Goal: Task Accomplishment & Management: Manage account settings

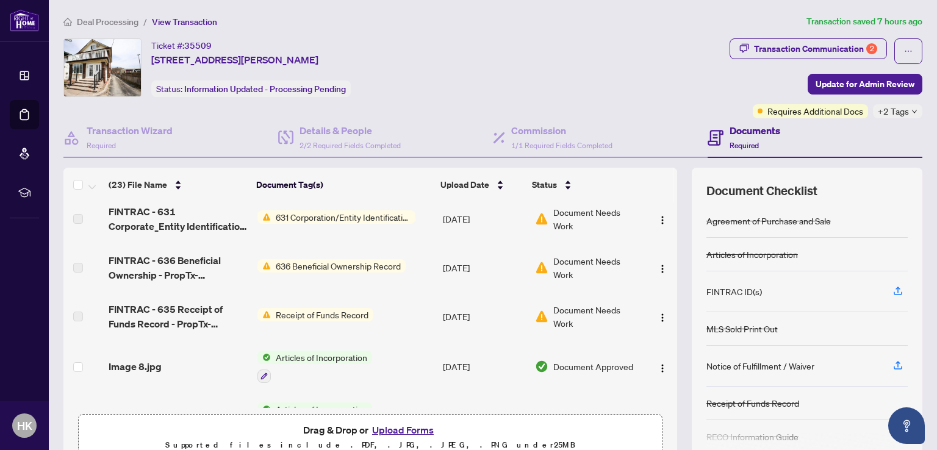
scroll to position [122, 0]
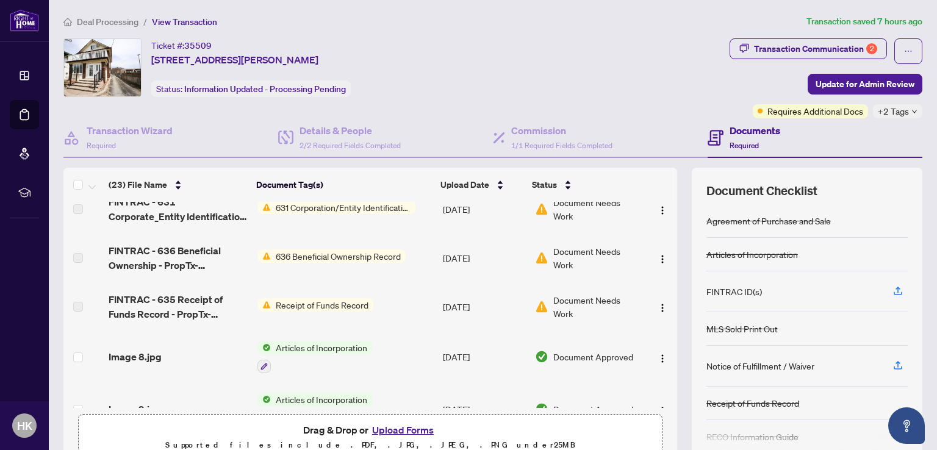
click at [408, 431] on button "Upload Forms" at bounding box center [403, 430] width 69 height 16
click at [398, 428] on button "Upload Forms" at bounding box center [403, 430] width 69 height 16
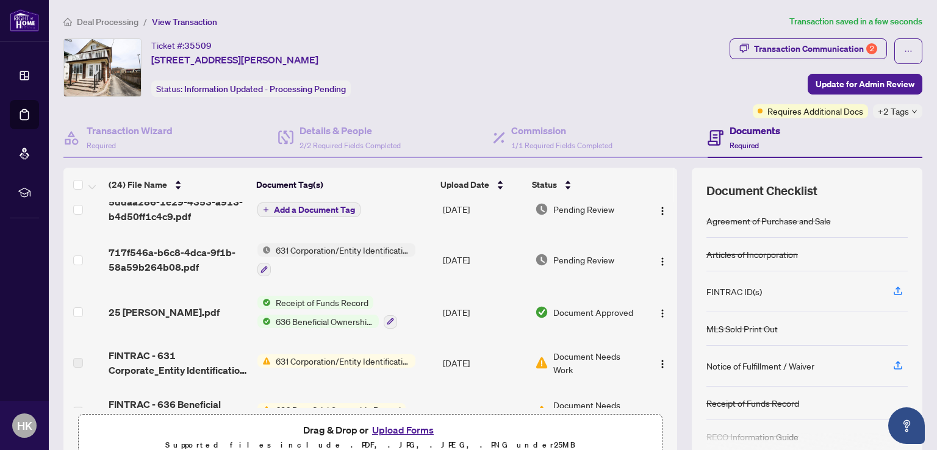
scroll to position [0, 0]
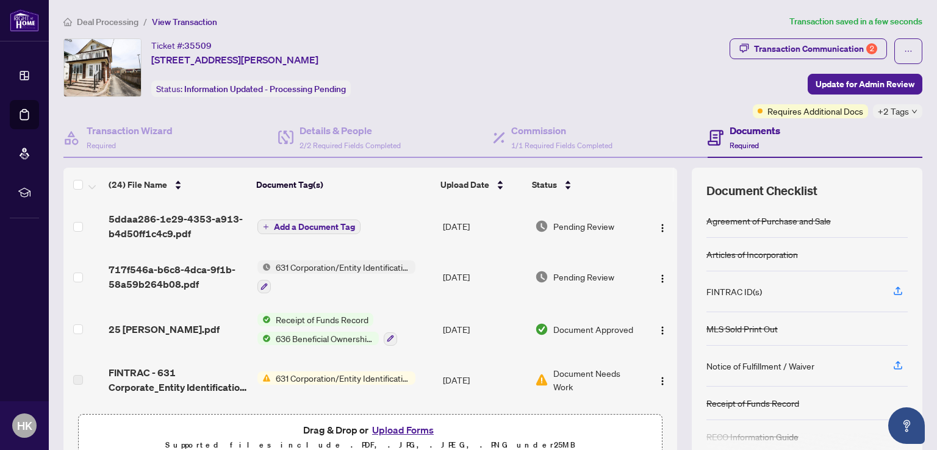
click at [302, 228] on span "Add a Document Tag" at bounding box center [314, 227] width 81 height 9
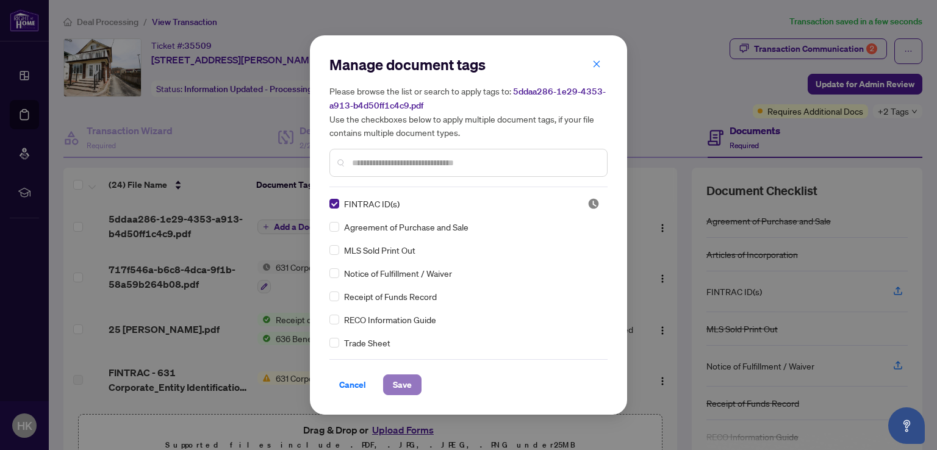
click at [403, 390] on span "Save" at bounding box center [402, 385] width 19 height 20
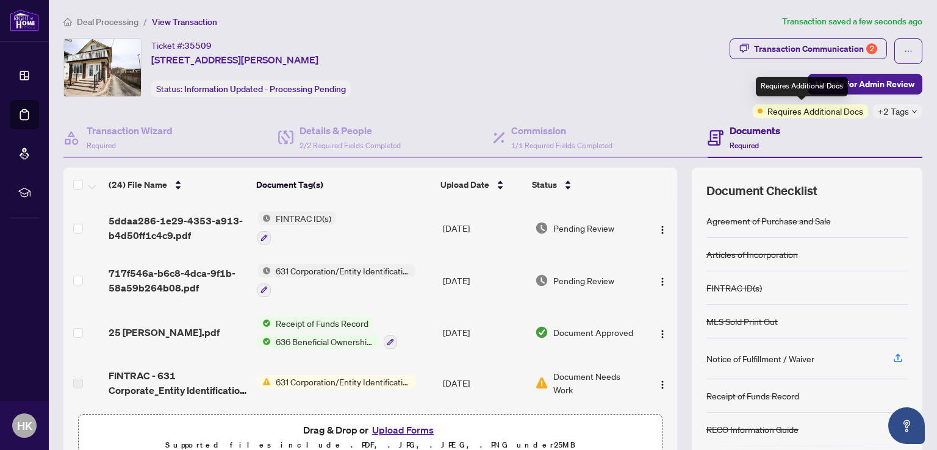
click at [805, 110] on span "Requires Additional Docs" at bounding box center [816, 110] width 96 height 13
click at [881, 110] on span "+2 Tags" at bounding box center [893, 111] width 31 height 14
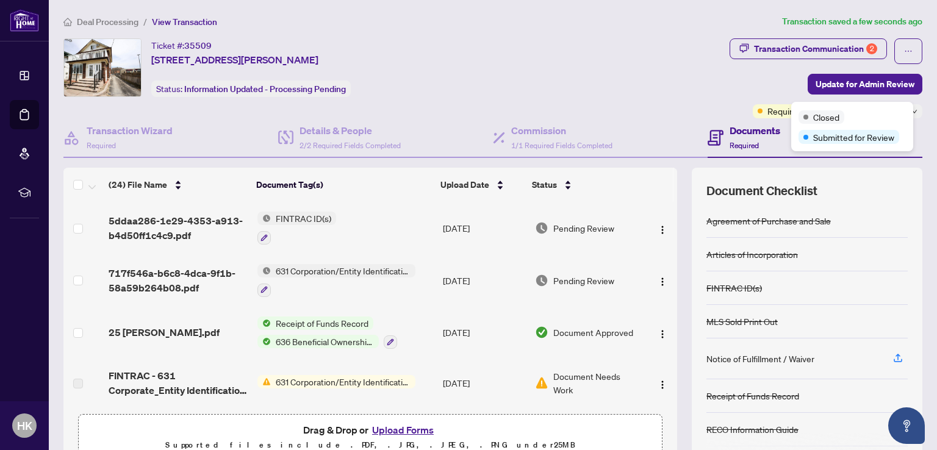
click at [727, 93] on div "Transaction Communication 2 Update for Admin Review Requires Additional Docs +2…" at bounding box center [826, 78] width 198 height 80
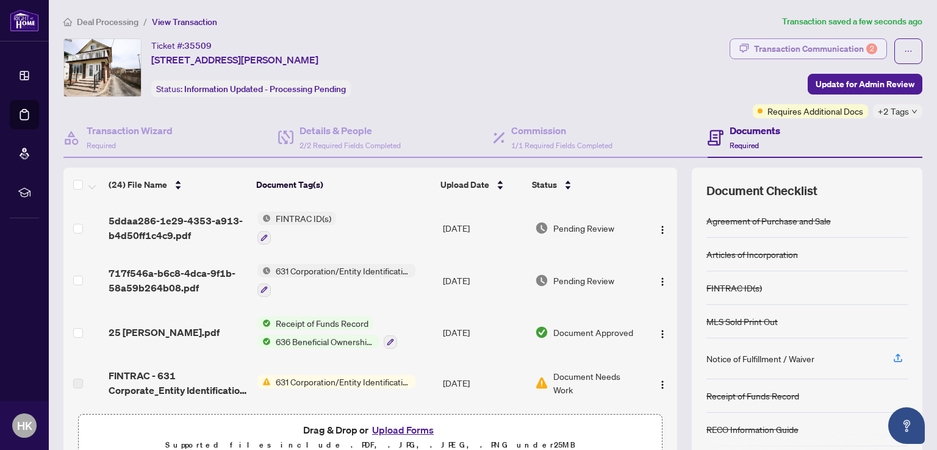
click at [790, 48] on div "Transaction Communication 2" at bounding box center [815, 49] width 123 height 20
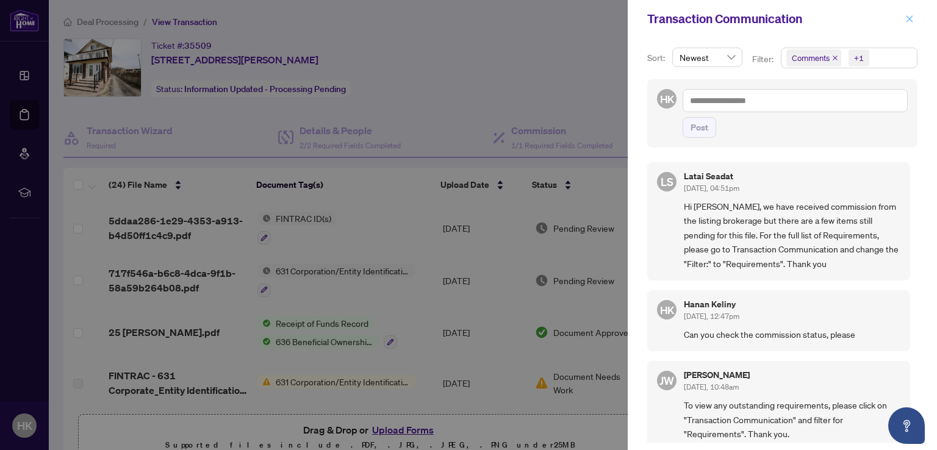
click at [913, 18] on icon "close" at bounding box center [910, 19] width 9 height 9
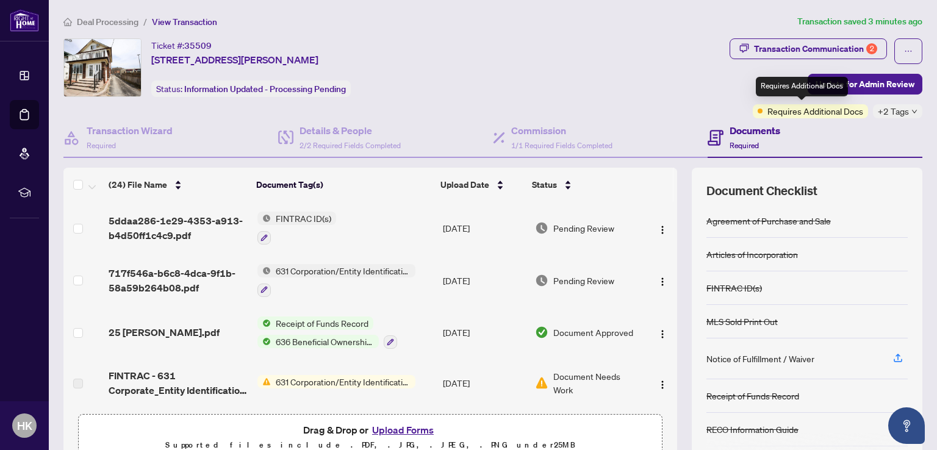
click at [780, 113] on span "Requires Additional Docs" at bounding box center [816, 110] width 96 height 13
click at [868, 81] on span "Update for Admin Review" at bounding box center [865, 84] width 99 height 20
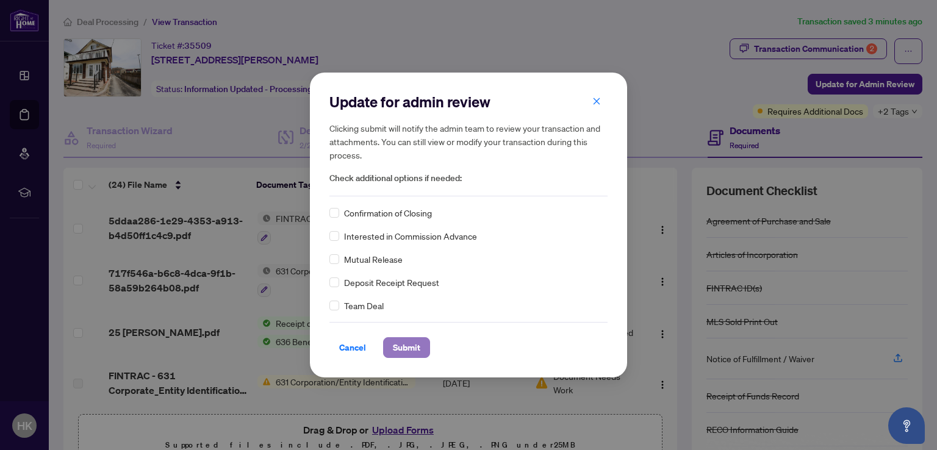
click at [406, 347] on span "Submit" at bounding box center [406, 348] width 27 height 20
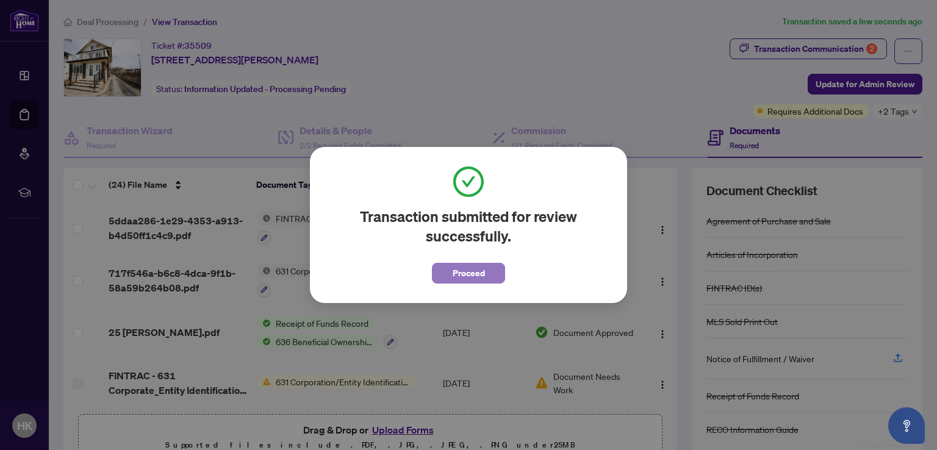
click at [486, 276] on button "Proceed" at bounding box center [468, 273] width 73 height 21
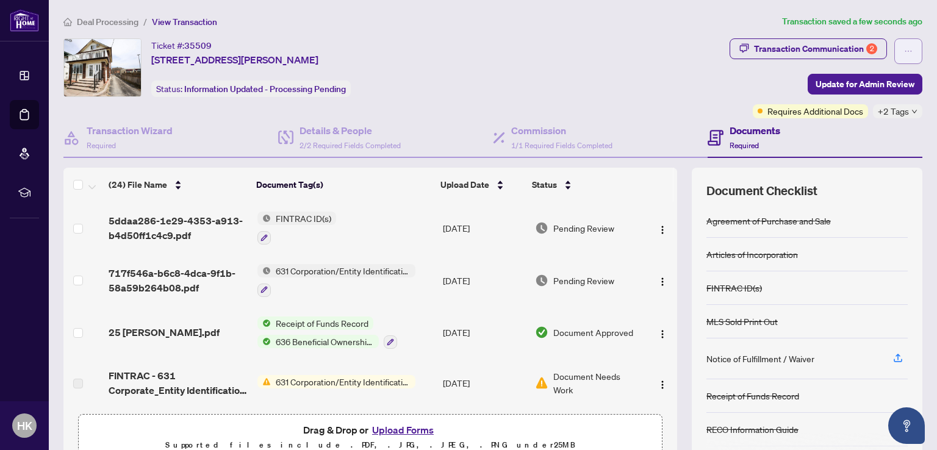
click at [904, 48] on button "button" at bounding box center [909, 51] width 28 height 26
click at [800, 46] on div "Transaction Communication 2" at bounding box center [815, 49] width 123 height 20
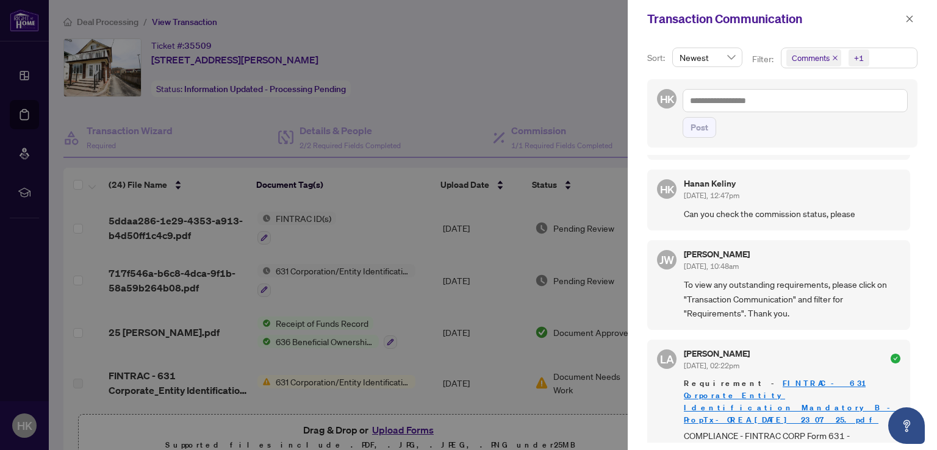
scroll to position [122, 0]
click at [586, 88] on div at bounding box center [468, 225] width 937 height 450
click at [908, 21] on icon "close" at bounding box center [910, 18] width 7 height 7
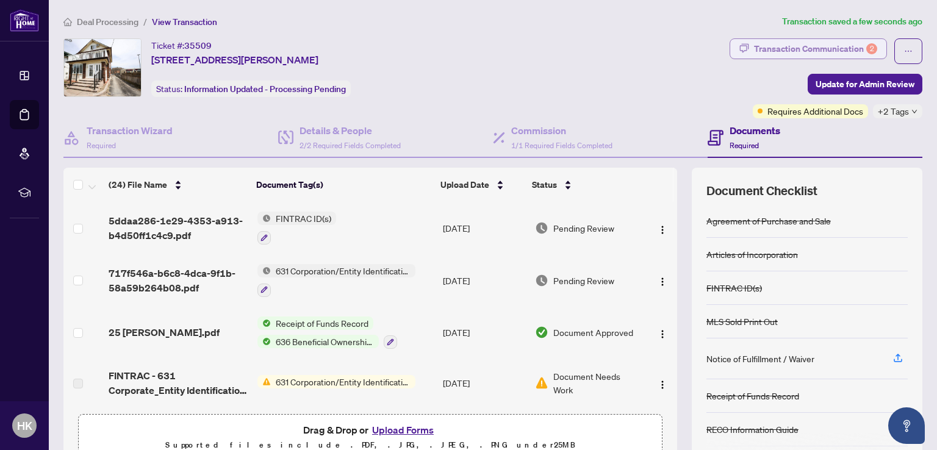
click at [788, 47] on div "Transaction Communication 2" at bounding box center [815, 49] width 123 height 20
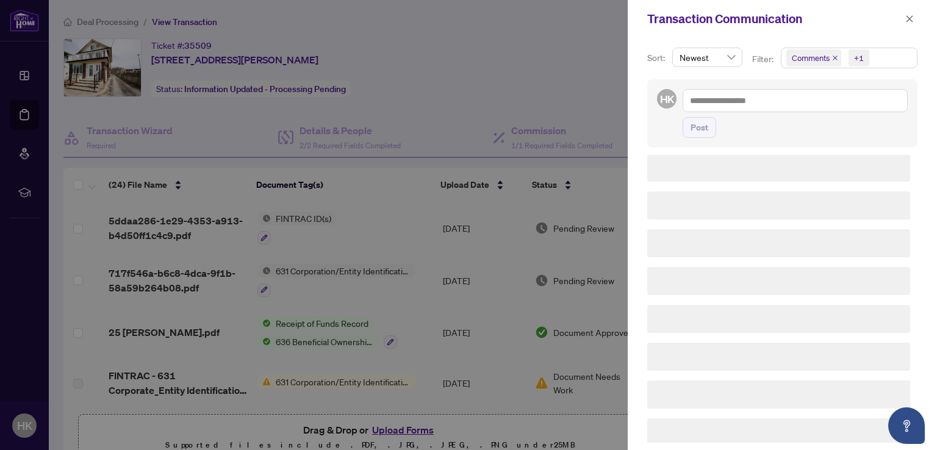
scroll to position [0, 0]
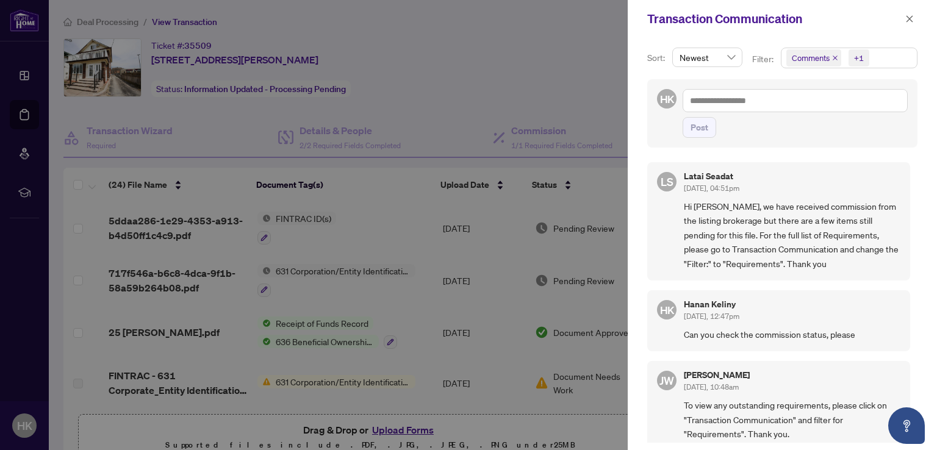
click at [802, 58] on span "Comments" at bounding box center [811, 58] width 38 height 12
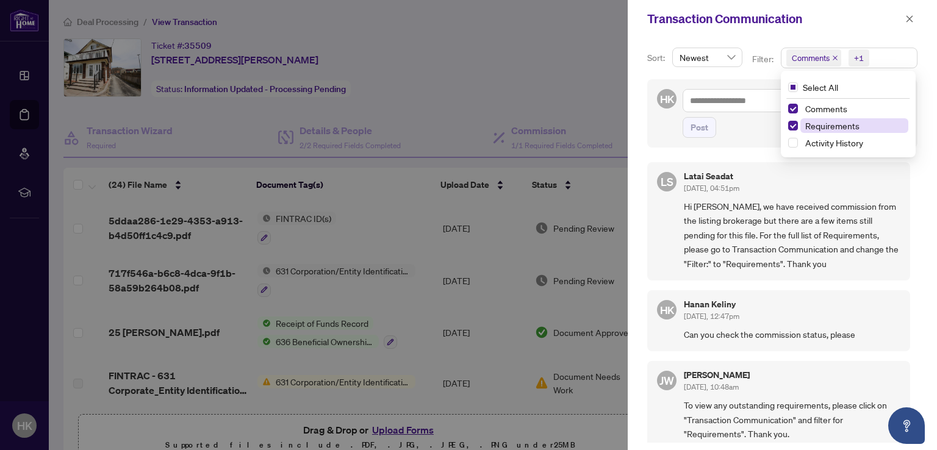
click at [814, 125] on span "Requirements" at bounding box center [832, 125] width 54 height 11
click at [793, 125] on span "Select Requirements" at bounding box center [793, 126] width 10 height 10
click at [789, 103] on div "Comments" at bounding box center [848, 108] width 120 height 15
click at [788, 110] on span "Select Comments" at bounding box center [793, 109] width 10 height 10
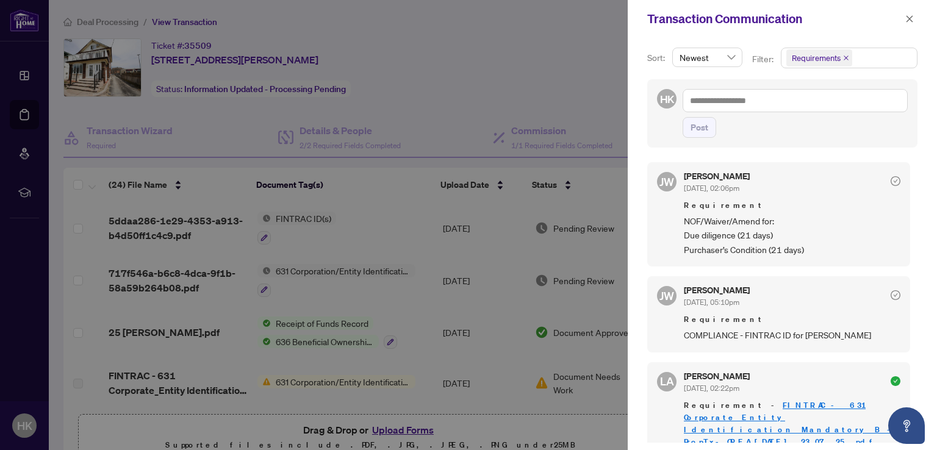
click at [825, 195] on div "[PERSON_NAME] [DATE], 02:06pm Requirement NOF/Waiver/Amend for: Due diligence (…" at bounding box center [792, 214] width 217 height 85
click at [913, 20] on icon "close" at bounding box center [910, 19] width 9 height 9
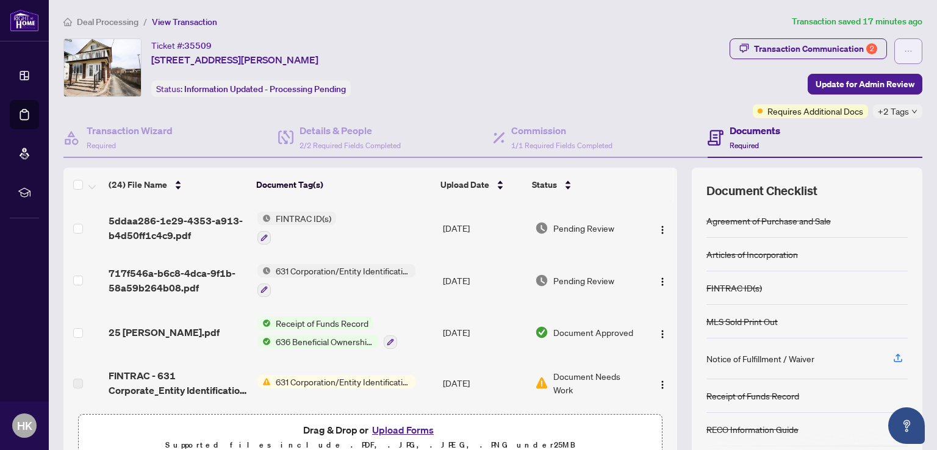
click at [904, 48] on icon "ellipsis" at bounding box center [908, 51] width 9 height 9
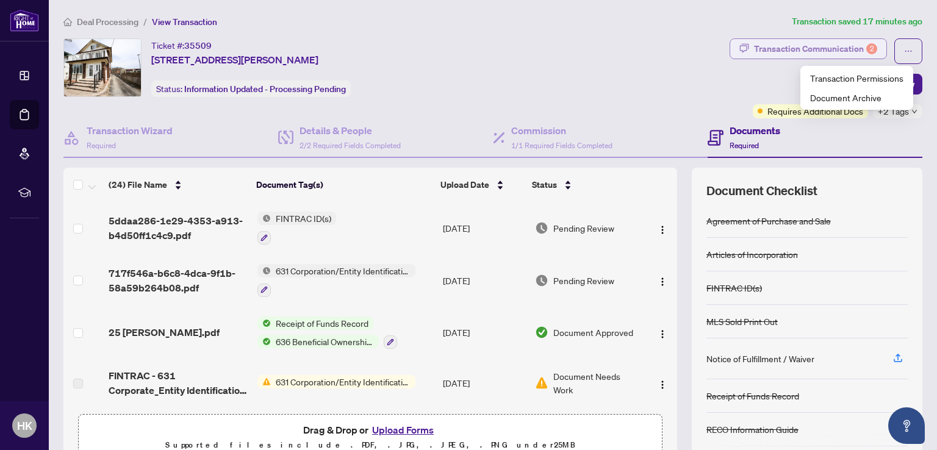
click at [820, 48] on div "Transaction Communication 2" at bounding box center [815, 49] width 123 height 20
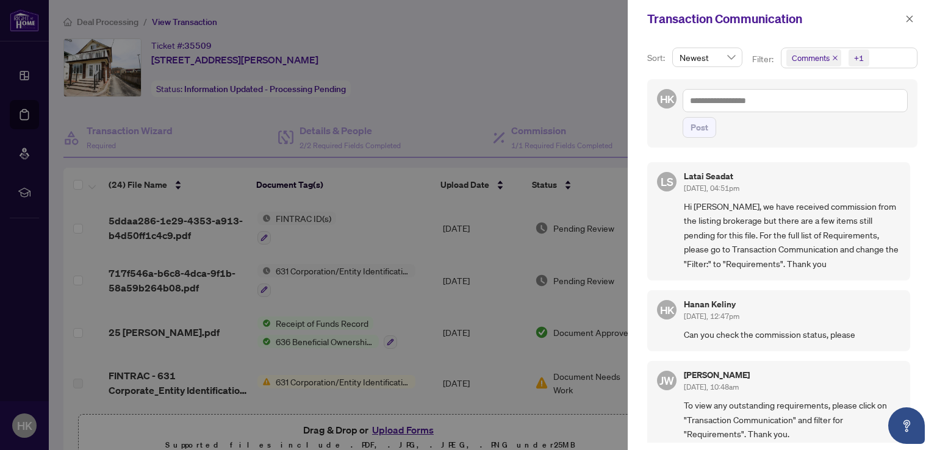
click at [834, 57] on icon "close" at bounding box center [835, 58] width 5 height 5
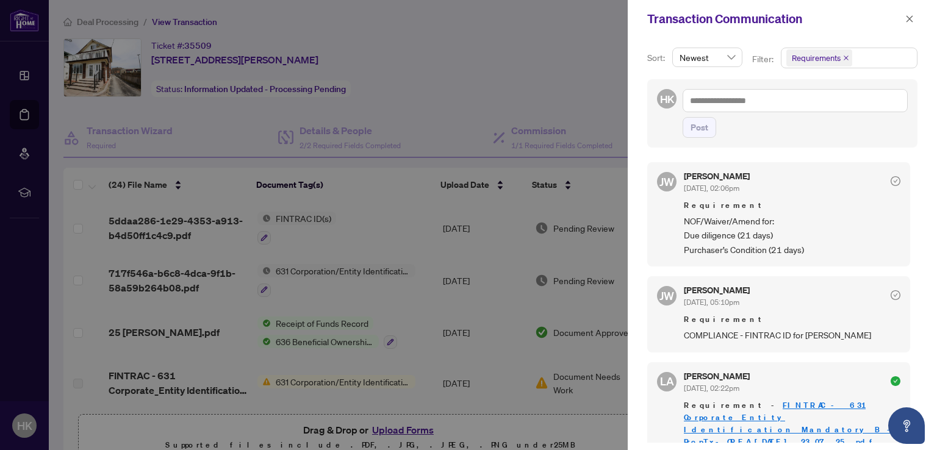
click at [566, 34] on div at bounding box center [468, 225] width 937 height 450
click at [908, 20] on icon "close" at bounding box center [910, 18] width 7 height 7
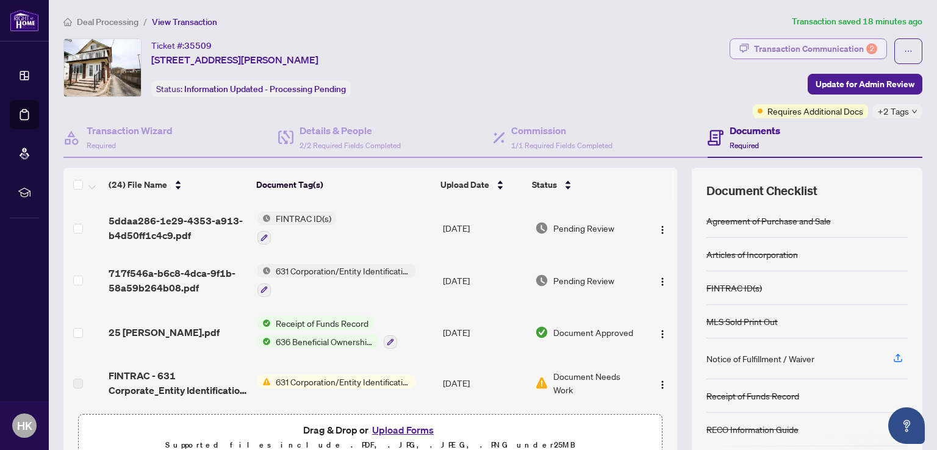
click at [802, 47] on div "Transaction Communication 2" at bounding box center [815, 49] width 123 height 20
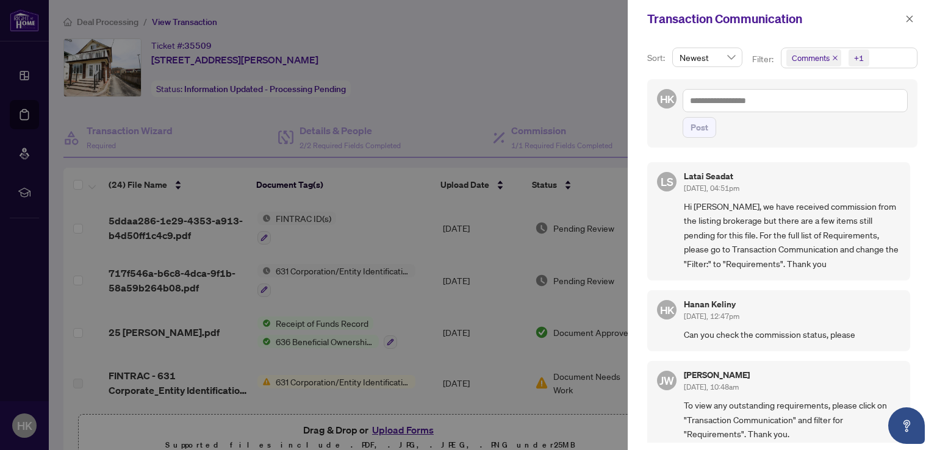
click at [832, 57] on icon "close" at bounding box center [835, 58] width 6 height 6
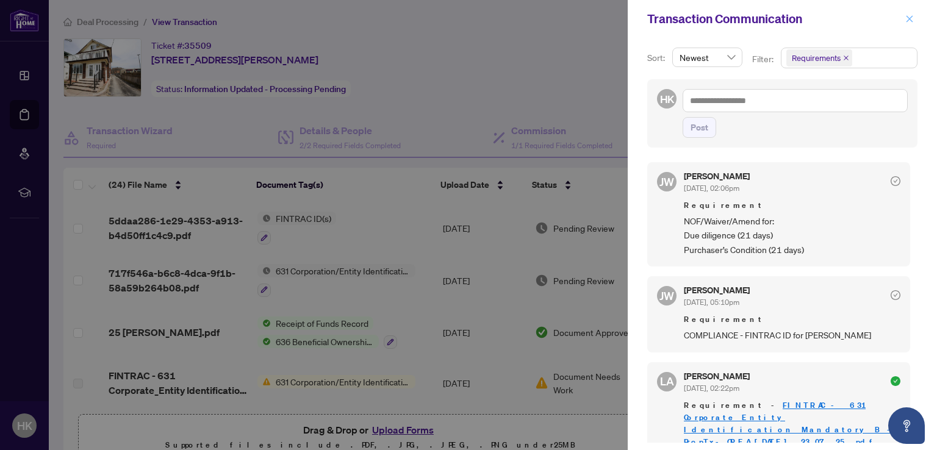
click at [909, 20] on icon "close" at bounding box center [910, 18] width 7 height 7
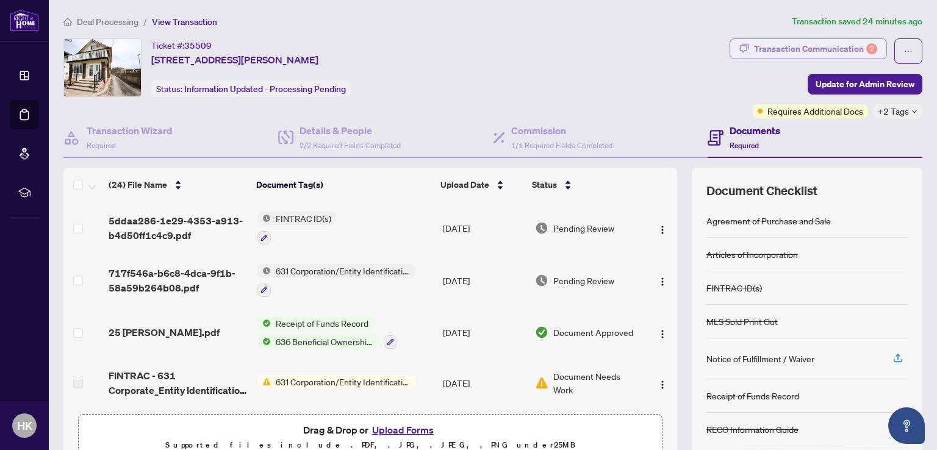
click at [832, 49] on div "Transaction Communication 2" at bounding box center [815, 49] width 123 height 20
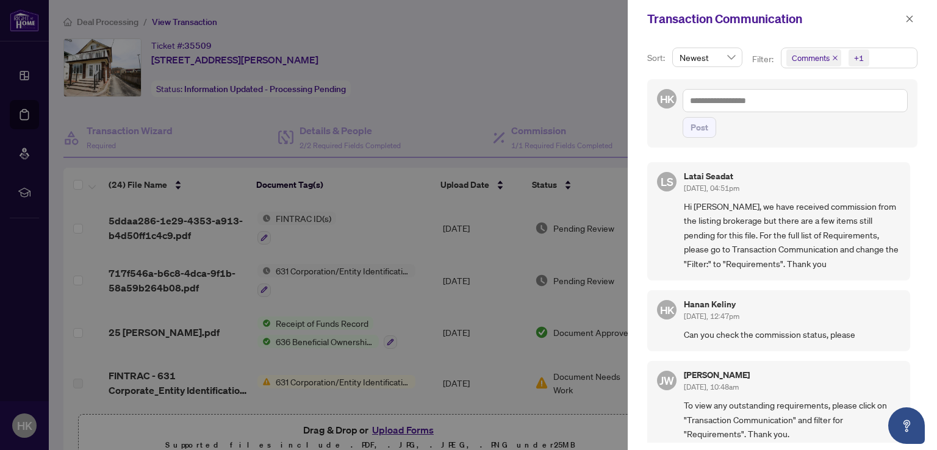
click at [832, 56] on icon "close" at bounding box center [835, 58] width 6 height 6
